Goal: Find specific fact: Find specific fact

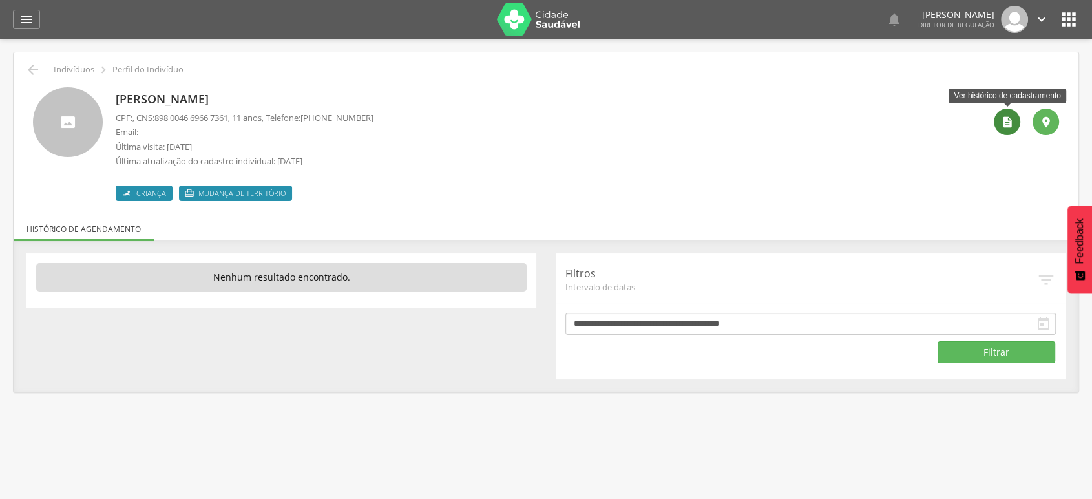
click at [1010, 120] on icon "" at bounding box center [1007, 122] width 13 height 13
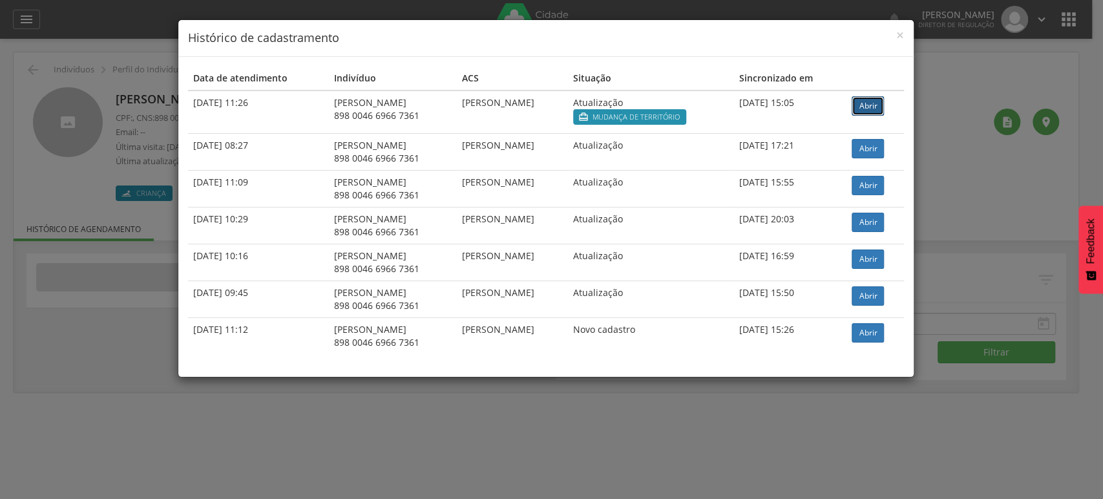
click at [871, 102] on link "Abrir" at bounding box center [867, 105] width 32 height 19
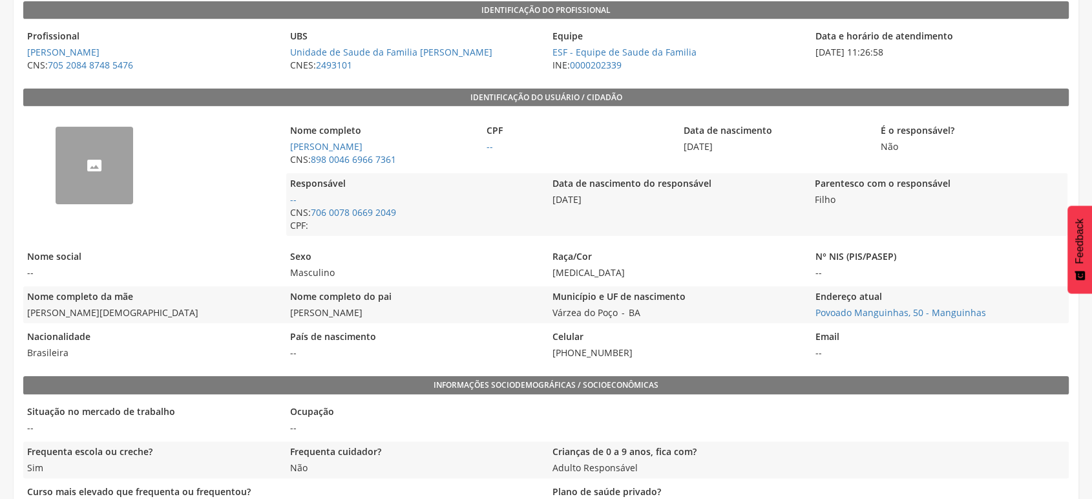
scroll to position [233, 0]
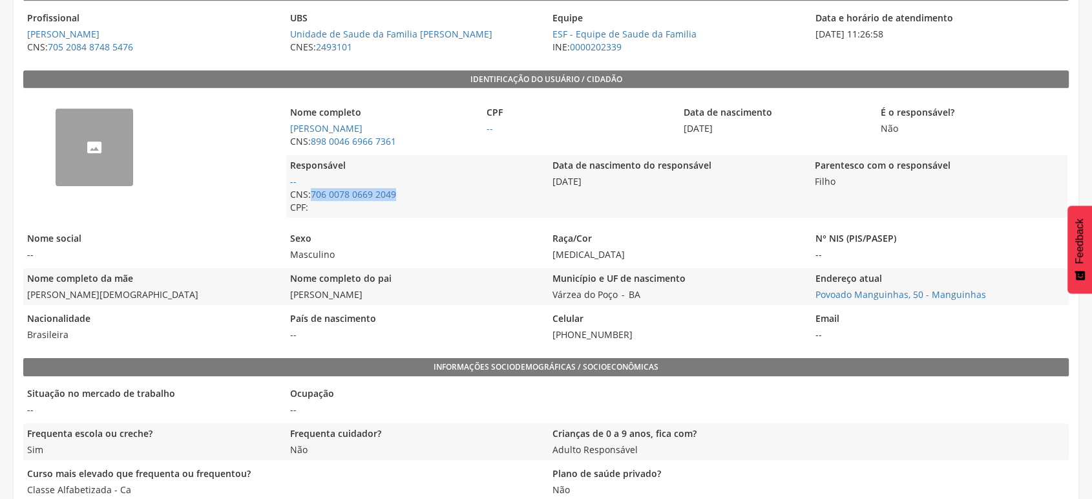
drag, startPoint x: 311, startPoint y: 205, endPoint x: 399, endPoint y: 203, distance: 88.5
click at [399, 201] on span "CNS: 706 0078 0669 2049" at bounding box center [414, 194] width 256 height 13
copy link "706 0078 0669 2049"
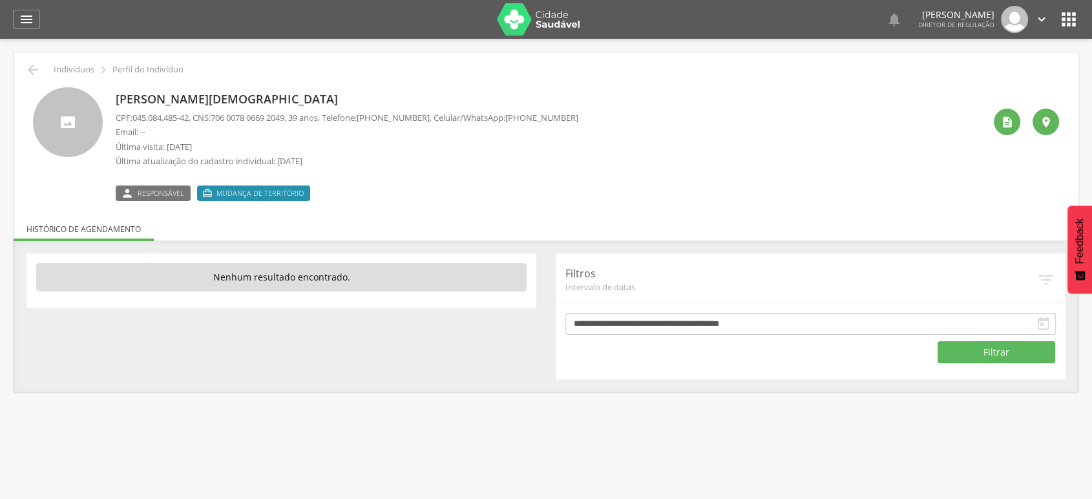
drag, startPoint x: 517, startPoint y: 117, endPoint x: 579, endPoint y: 116, distance: 61.4
click at [578, 116] on span "[PHONE_NUMBER]" at bounding box center [541, 118] width 73 height 12
copy span "[PHONE_NUMBER]"
